Goal: Task Accomplishment & Management: Manage account settings

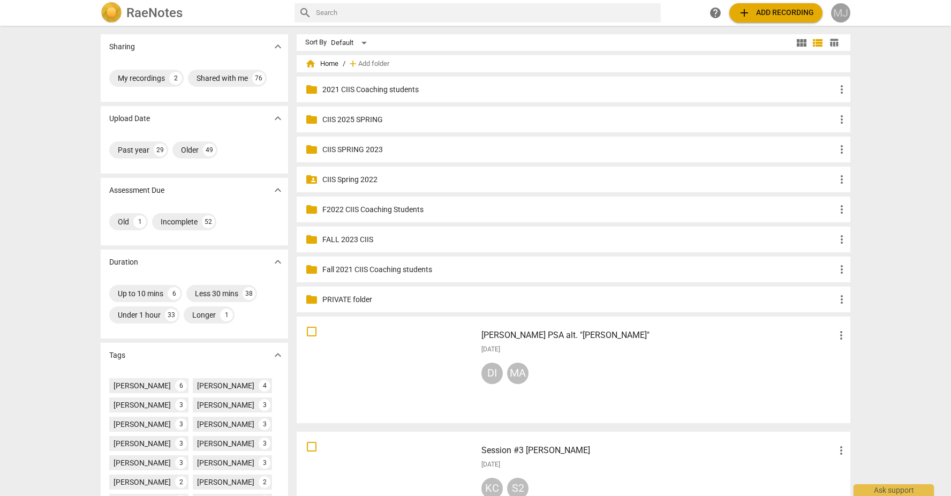
click at [842, 13] on div "MJ" at bounding box center [840, 12] width 19 height 19
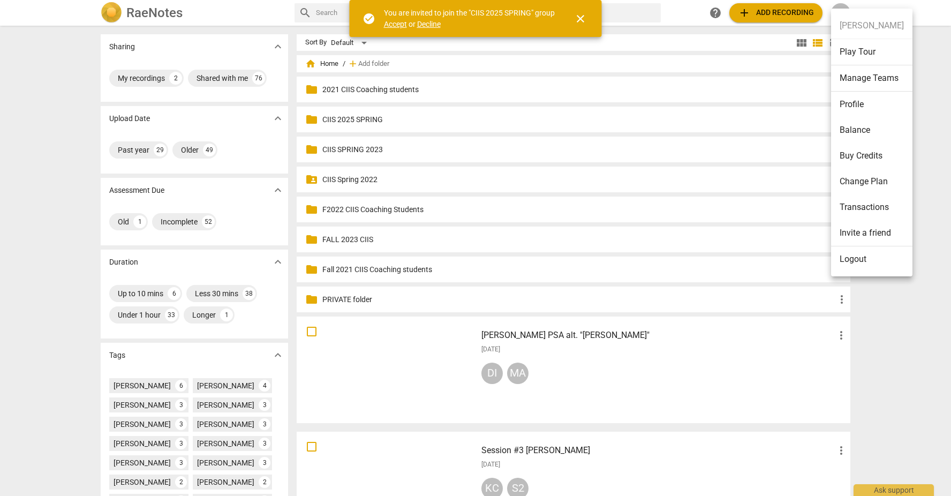
click at [853, 24] on ul "Meg Jordan Play Tour Manage Teams Profile Balance Buy Credits Change Plan Trans…" at bounding box center [871, 143] width 81 height 268
click at [397, 20] on span "Accept" at bounding box center [395, 24] width 23 height 9
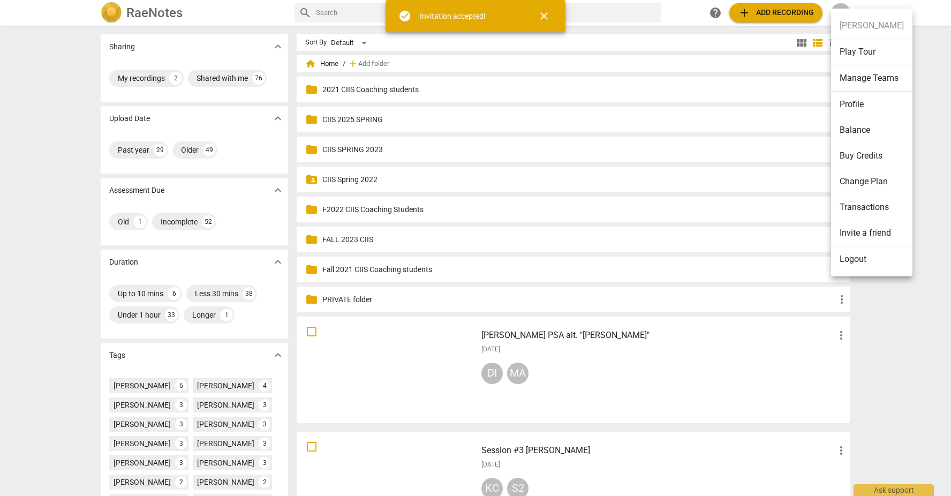
click at [686, 9] on div at bounding box center [475, 248] width 951 height 496
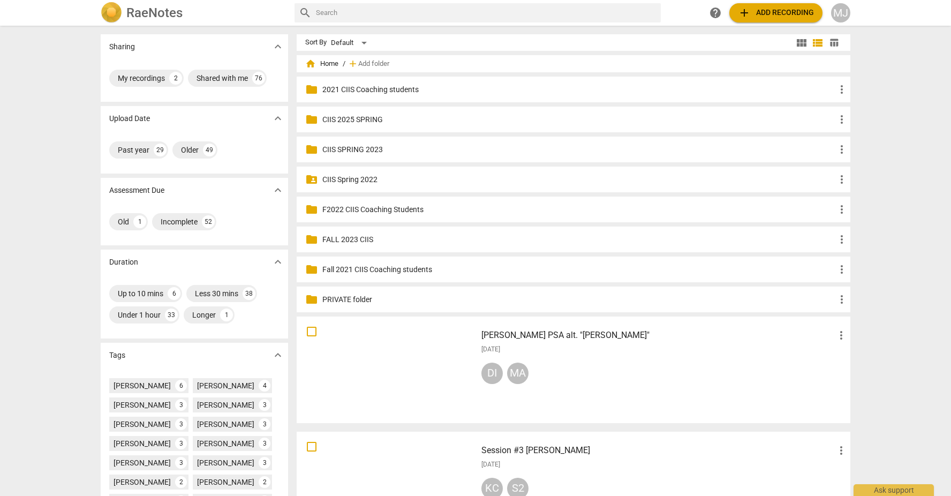
click at [837, 11] on div "MJ" at bounding box center [840, 12] width 19 height 19
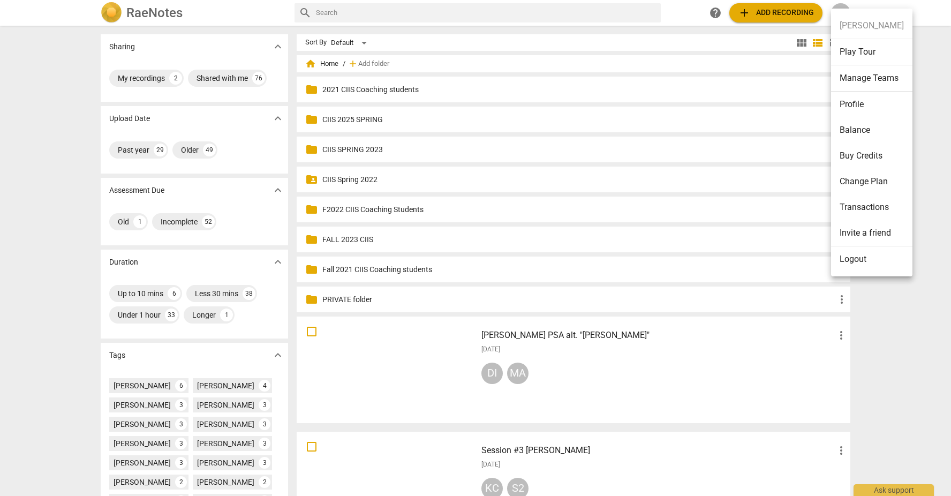
click at [874, 81] on li "Manage Teams" at bounding box center [871, 78] width 81 height 26
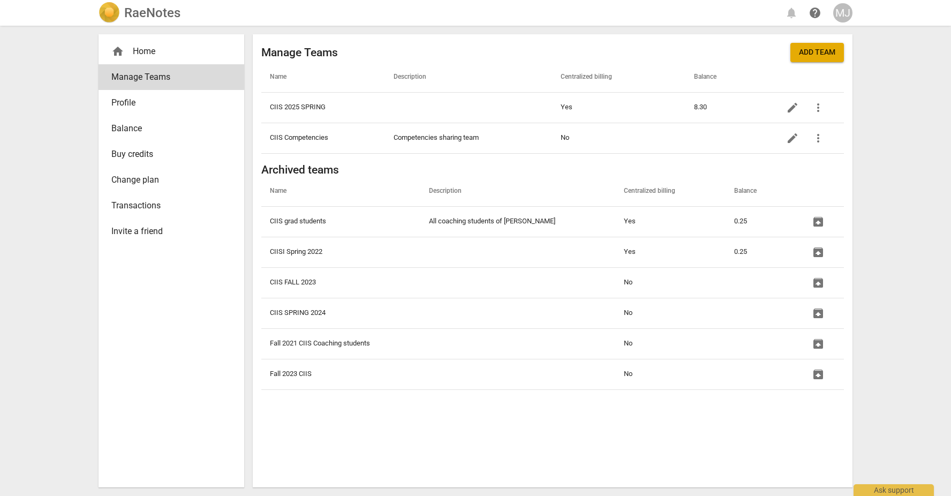
click at [821, 54] on span "Add team" at bounding box center [817, 52] width 36 height 11
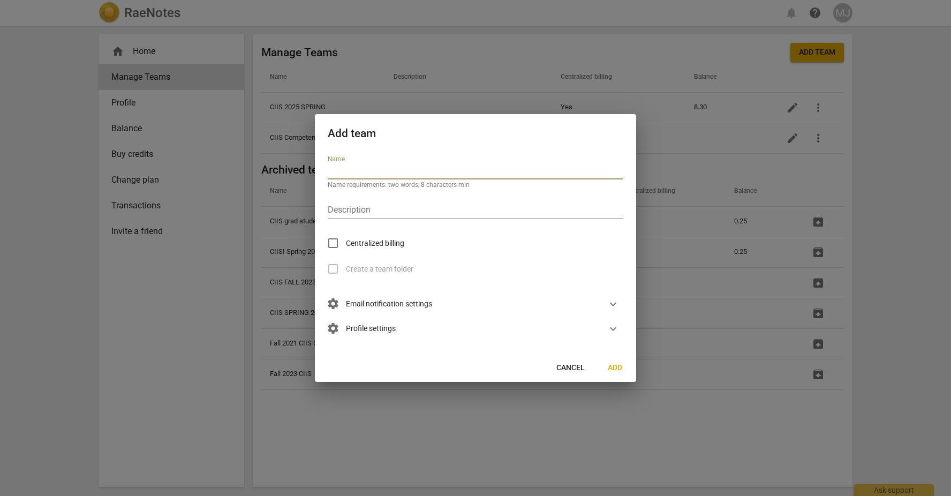
click at [572, 366] on span "Cancel" at bounding box center [571, 368] width 28 height 11
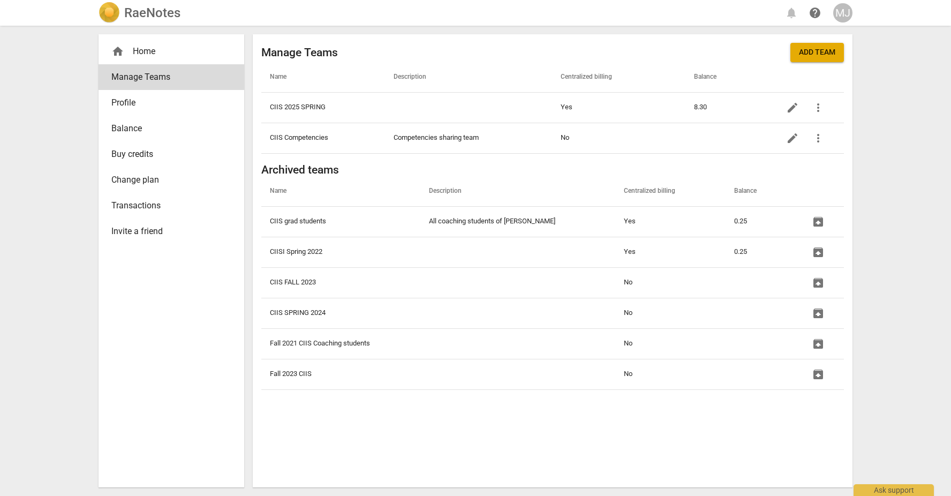
click at [46, 343] on div "RaeNotes notifications help MJ home Home Manage Teams Profile Balance Buy credi…" at bounding box center [475, 248] width 951 height 496
click at [157, 75] on span "Manage Teams" at bounding box center [166, 77] width 111 height 13
click at [814, 54] on span "Add team" at bounding box center [817, 52] width 36 height 11
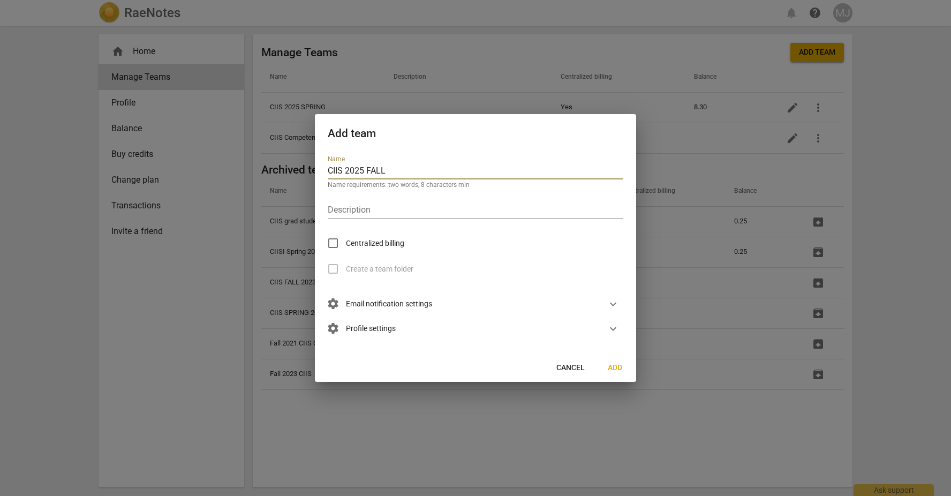
type input "CIIS 2025 FALL"
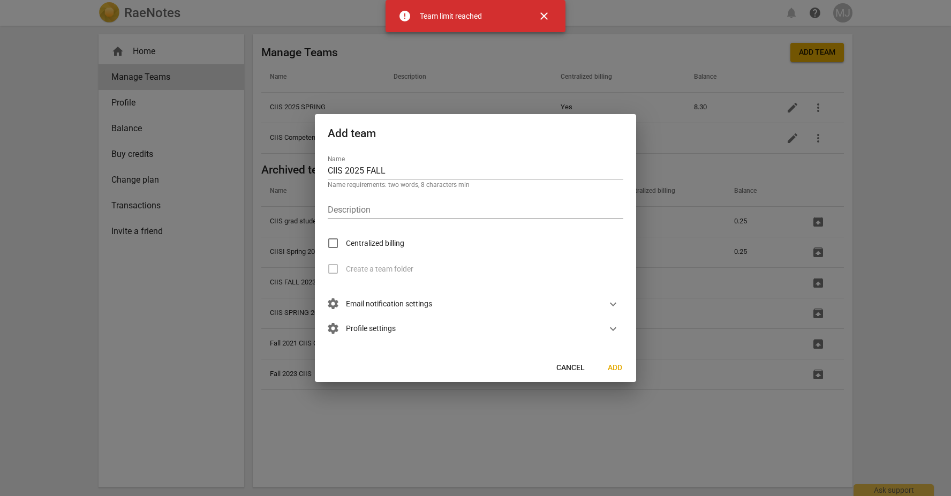
click at [464, 20] on div "Team limit reached" at bounding box center [451, 16] width 62 height 11
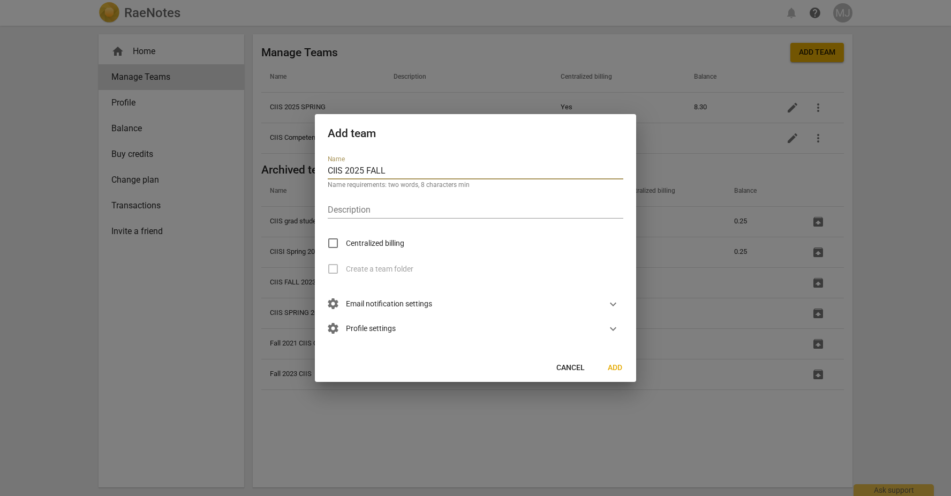
drag, startPoint x: 395, startPoint y: 170, endPoint x: 297, endPoint y: 166, distance: 97.6
click at [297, 166] on div "Add team Name CIIS 2025 FALL Name requirements: two words, 8 characters min Des…" at bounding box center [475, 248] width 951 height 496
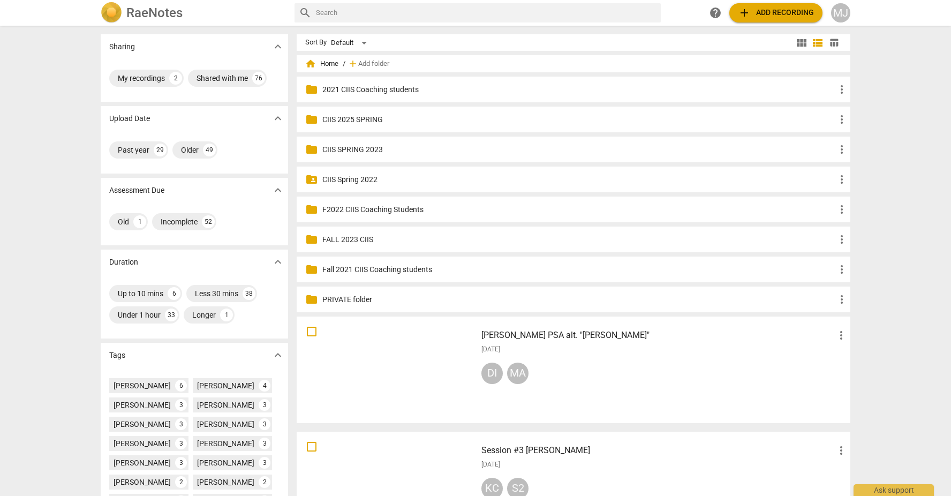
click at [840, 11] on div "MJ" at bounding box center [840, 12] width 19 height 19
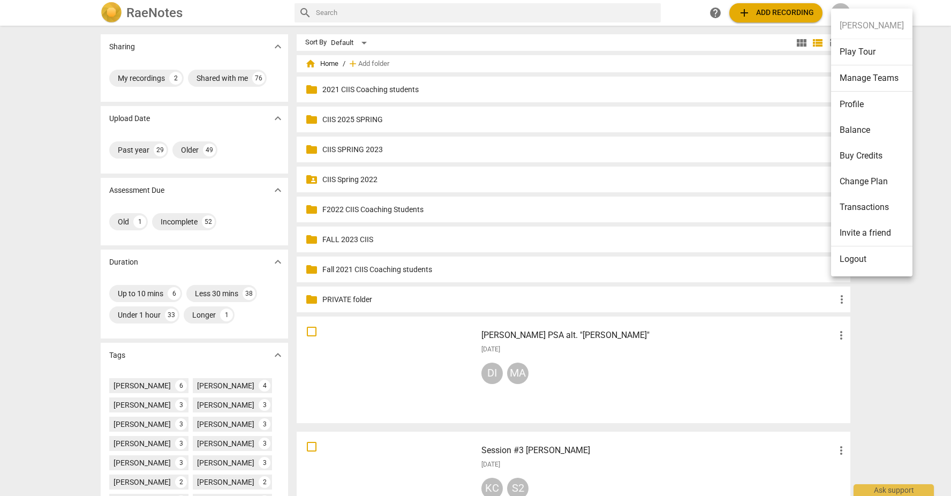
click at [861, 74] on li "Manage Teams" at bounding box center [871, 78] width 81 height 26
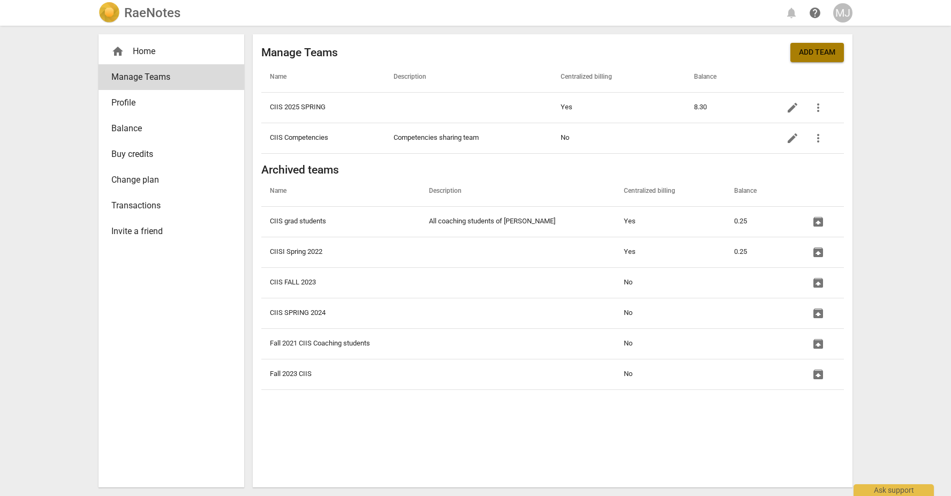
click at [827, 51] on span "Add team" at bounding box center [817, 52] width 36 height 11
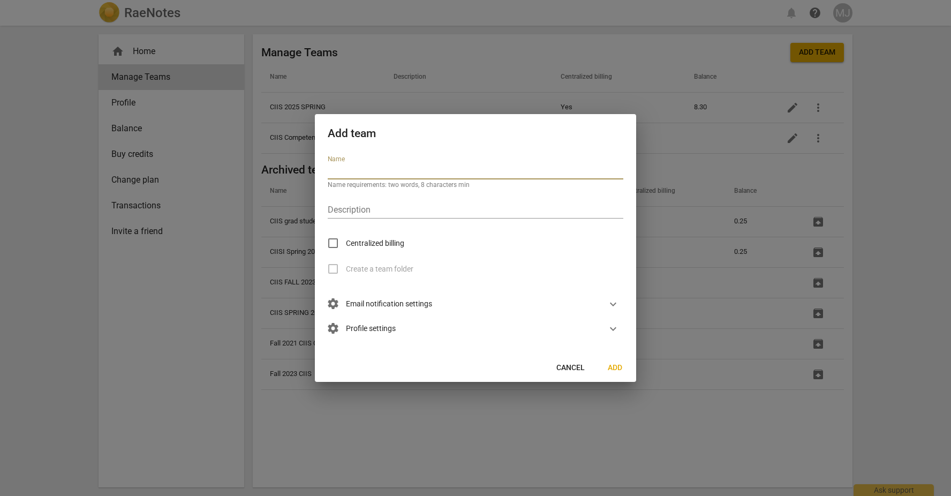
click at [381, 171] on input "text" at bounding box center [476, 172] width 296 height 16
type input "CIIS FALL 2025"
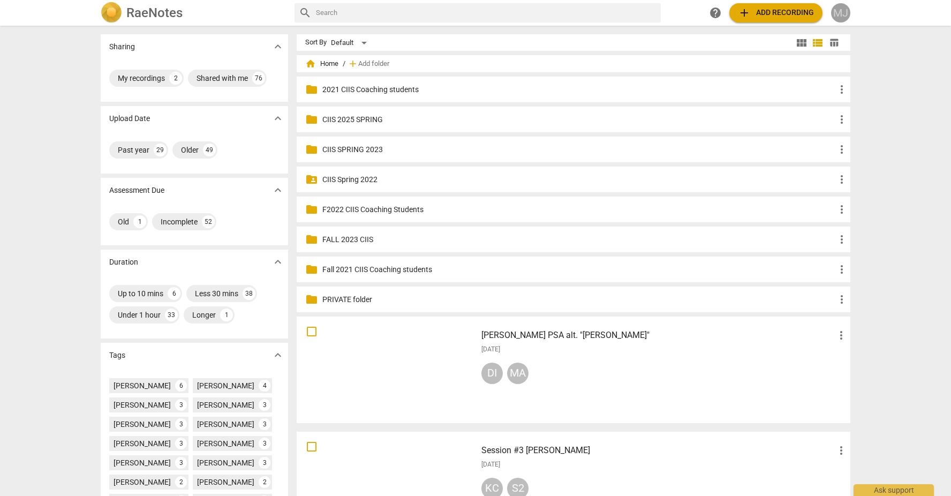
click at [840, 16] on div "MJ" at bounding box center [840, 12] width 19 height 19
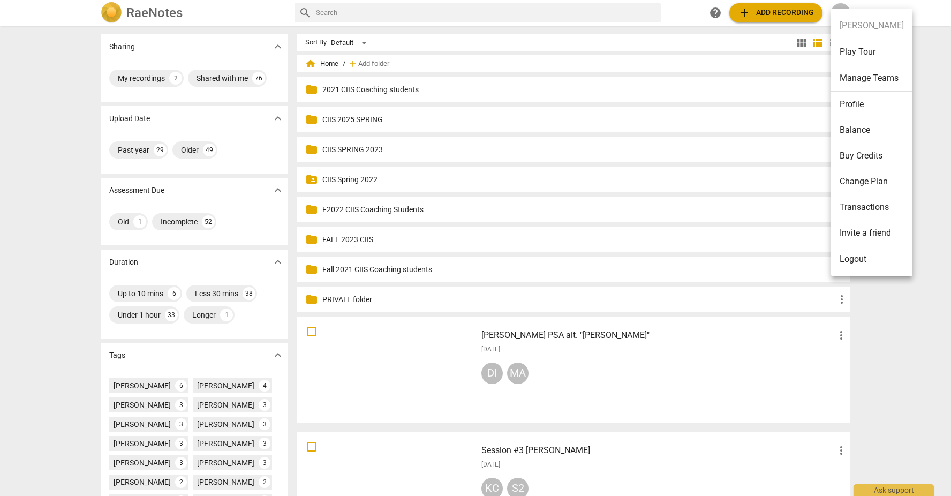
click at [846, 76] on li "Manage Teams" at bounding box center [871, 78] width 81 height 26
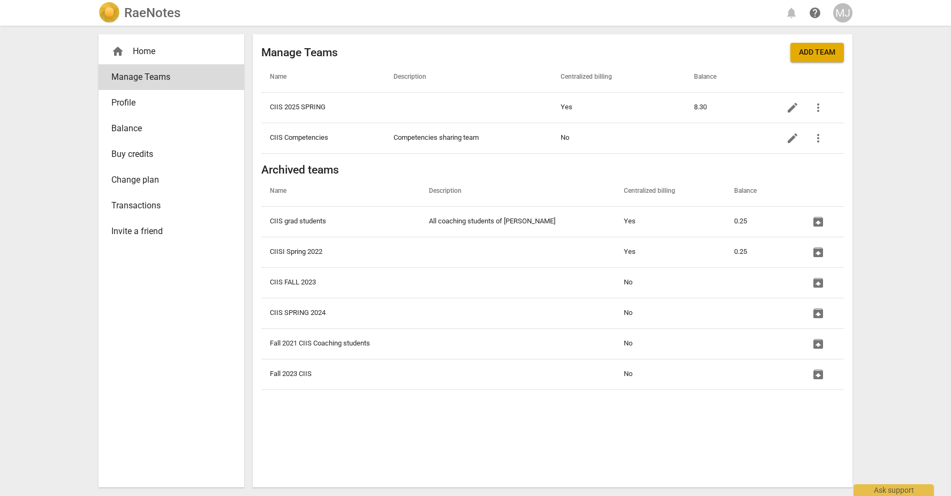
click at [807, 54] on span "Add team" at bounding box center [817, 52] width 36 height 11
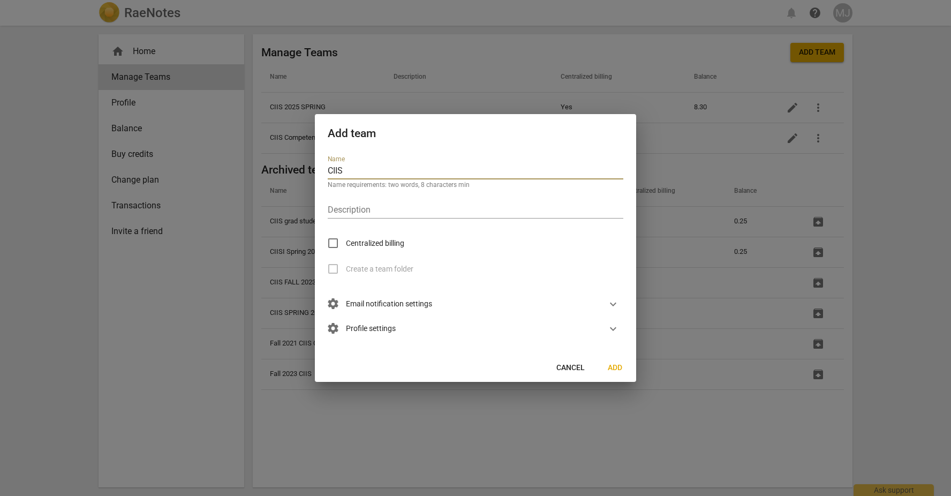
type input "CIIS FALL 2025"
click at [393, 161] on div "Name CIIS FALL 2025 Name requirements: two words, 8 characters min" at bounding box center [476, 171] width 296 height 33
click at [390, 172] on input "CIIS FALL 2025" at bounding box center [476, 172] width 296 height 16
